Goal: Task Accomplishment & Management: Complete application form

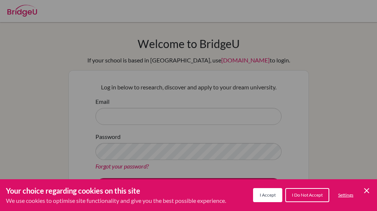
click at [366, 189] on icon "Cookie Control Close Icon" at bounding box center [366, 190] width 9 height 9
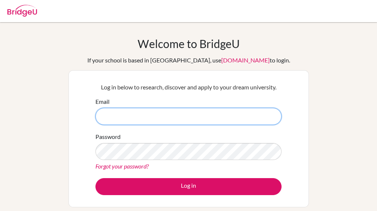
click at [148, 117] on input "Email" at bounding box center [188, 116] width 186 height 17
type input "[EMAIL_ADDRESS][DOMAIN_NAME]"
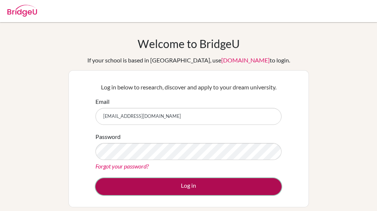
click at [183, 187] on button "Log in" at bounding box center [188, 186] width 186 height 17
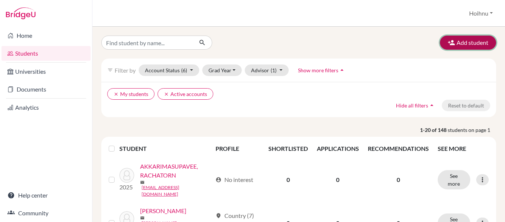
click at [470, 43] on button "Add student" at bounding box center [468, 43] width 56 height 14
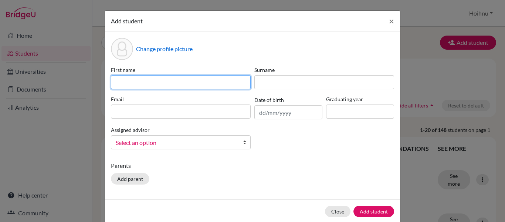
click at [178, 86] on input at bounding box center [181, 82] width 140 height 14
type input "PHOO PWINT"
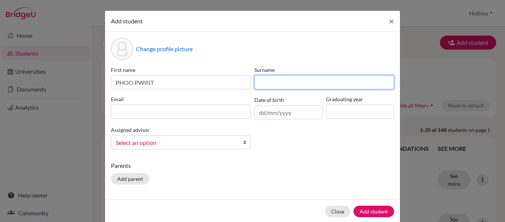
click at [287, 83] on input at bounding box center [324, 82] width 140 height 14
type input "HMWE"
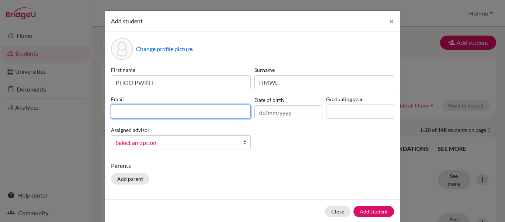
click at [189, 114] on input at bounding box center [181, 111] width 140 height 14
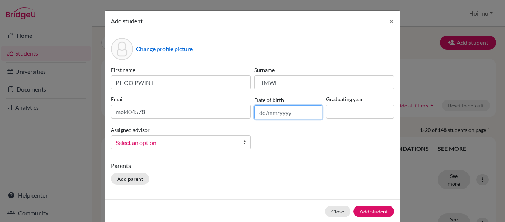
click at [271, 114] on input "text" at bounding box center [288, 112] width 68 height 14
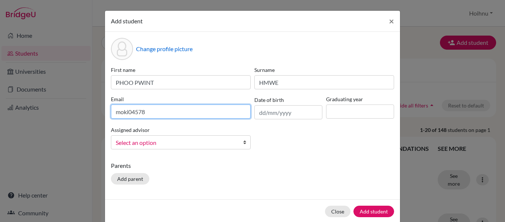
click at [118, 114] on input "moki04578" at bounding box center [181, 111] width 140 height 14
click at [150, 116] on input "Moki04578" at bounding box center [181, 111] width 140 height 14
type input "Moki04578"
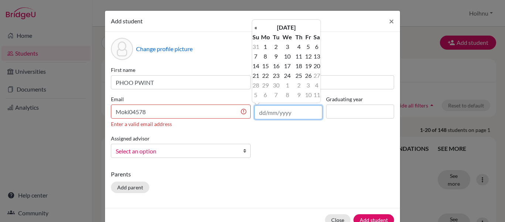
click at [260, 111] on input "text" at bounding box center [288, 112] width 68 height 14
type input "[DATE]"
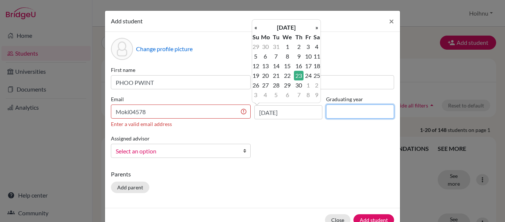
click at [341, 115] on input at bounding box center [360, 111] width 68 height 14
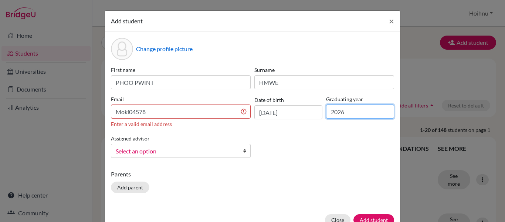
type input "2026"
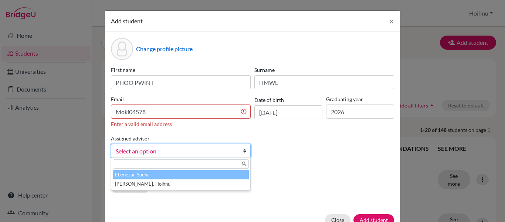
click at [243, 149] on b at bounding box center [246, 150] width 7 height 13
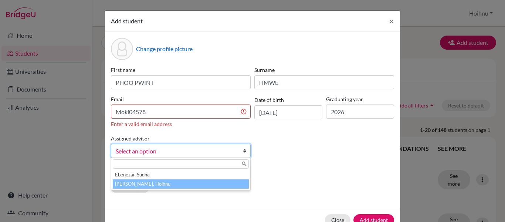
drag, startPoint x: 162, startPoint y: 184, endPoint x: 179, endPoint y: 178, distance: 18.7
click at [162, 185] on li "[PERSON_NAME], Hoihnu" at bounding box center [181, 183] width 136 height 9
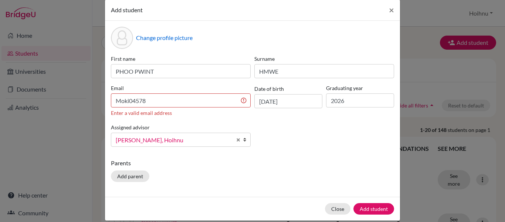
scroll to position [20, 0]
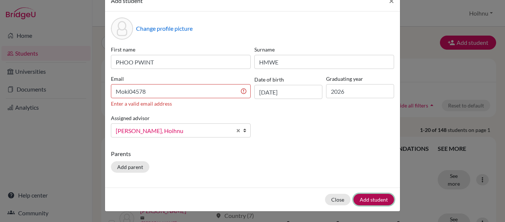
click at [363, 198] on button "Add student" at bounding box center [374, 198] width 41 height 11
click at [368, 197] on button "Add student" at bounding box center [374, 198] width 41 height 11
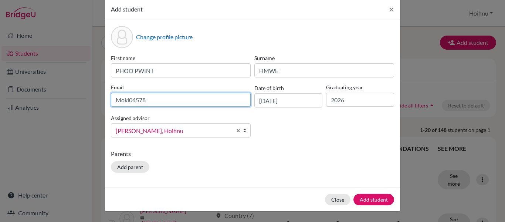
click at [166, 92] on div "Email Moki04578" at bounding box center [180, 95] width 143 height 24
type input "[EMAIL_ADDRESS][DOMAIN_NAME]"
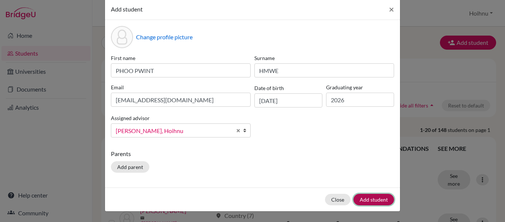
click at [378, 200] on button "Add student" at bounding box center [374, 198] width 41 height 11
